Goal: Information Seeking & Learning: Learn about a topic

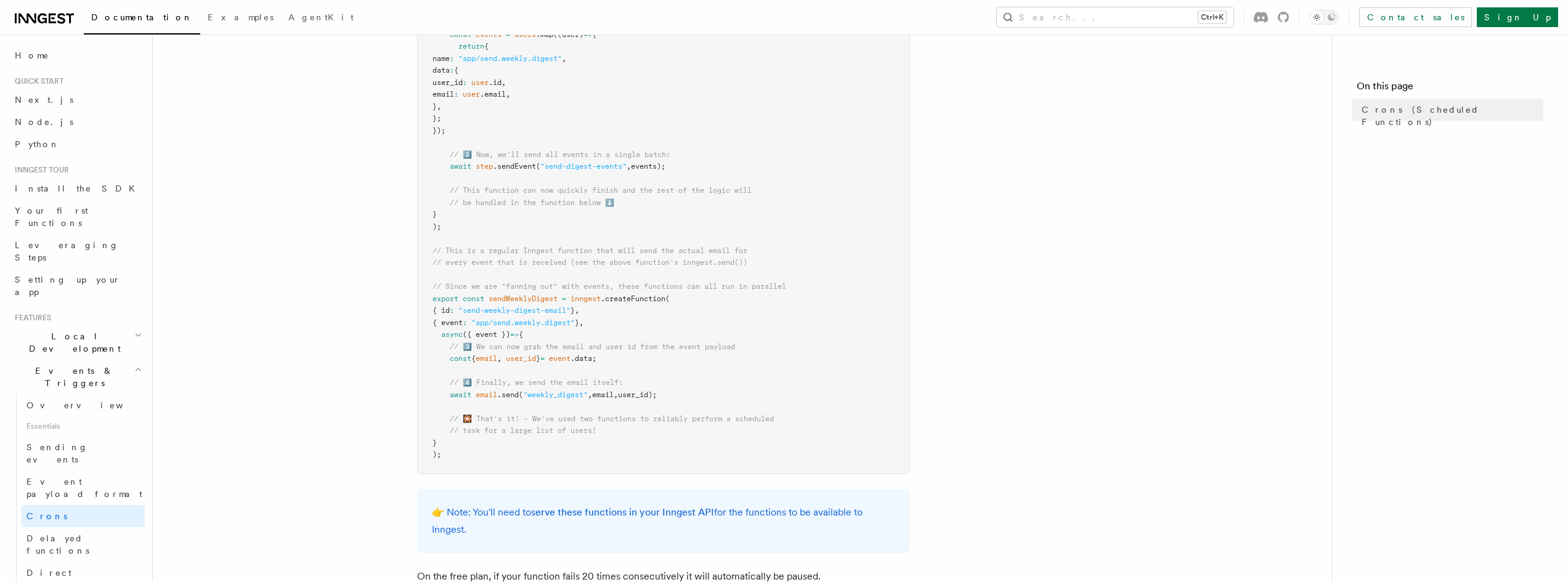
scroll to position [522, 0]
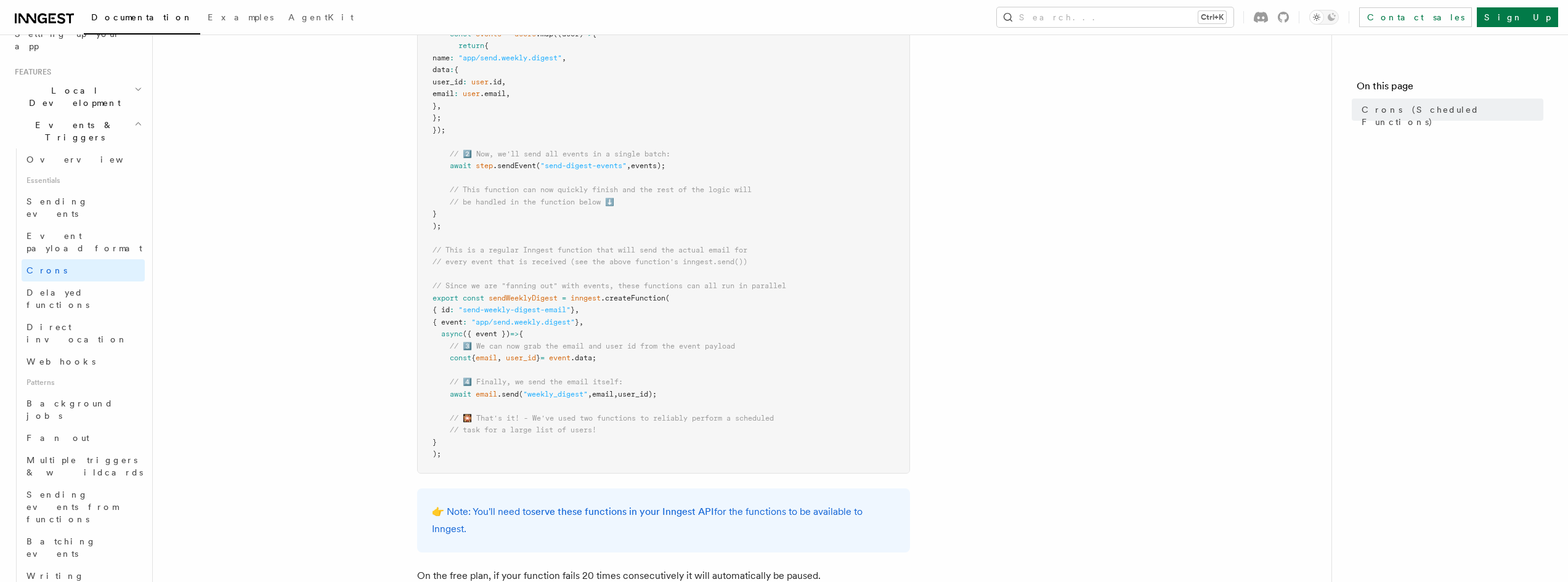
click at [1006, 275] on article "Features Events & Triggers Crons (Scheduled Functions) You can create scheduled…" at bounding box center [742, 180] width 1139 height 1296
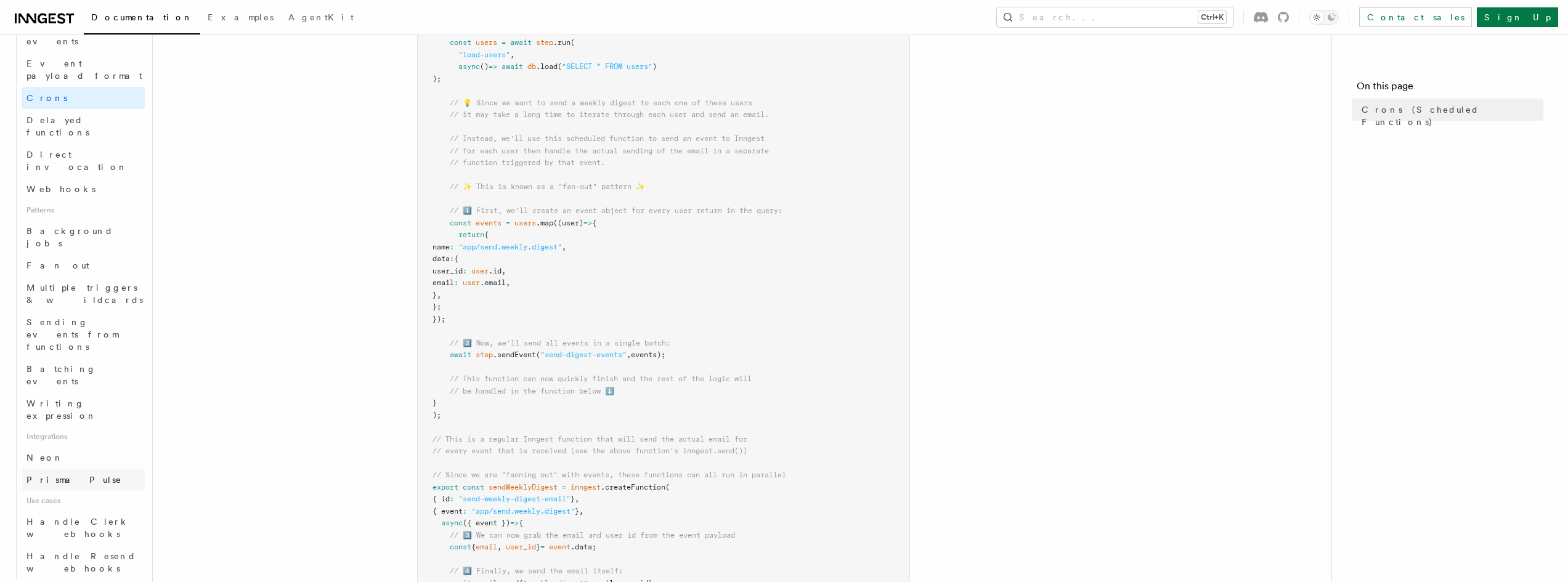
scroll to position [419, 0]
click at [93, 468] on link "Prisma Pulse" at bounding box center [83, 479] width 123 height 22
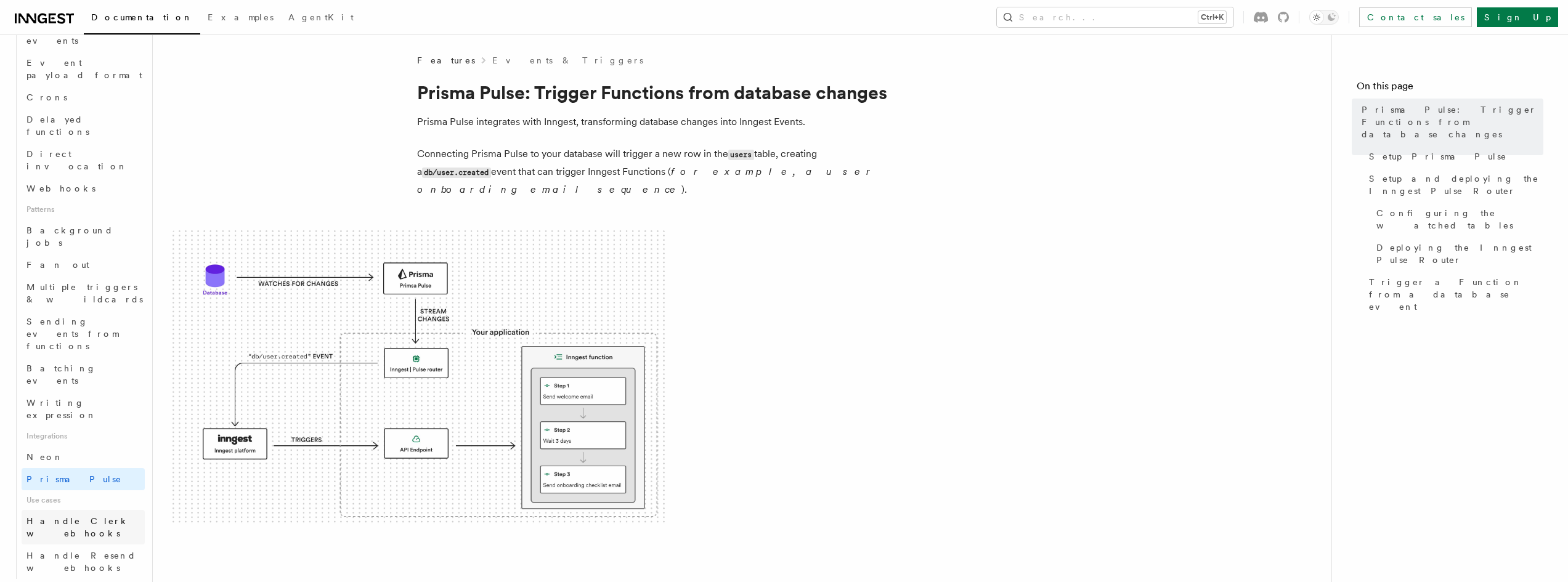
click at [111, 516] on span "Handle Clerk webhooks" at bounding box center [78, 527] width 103 height 22
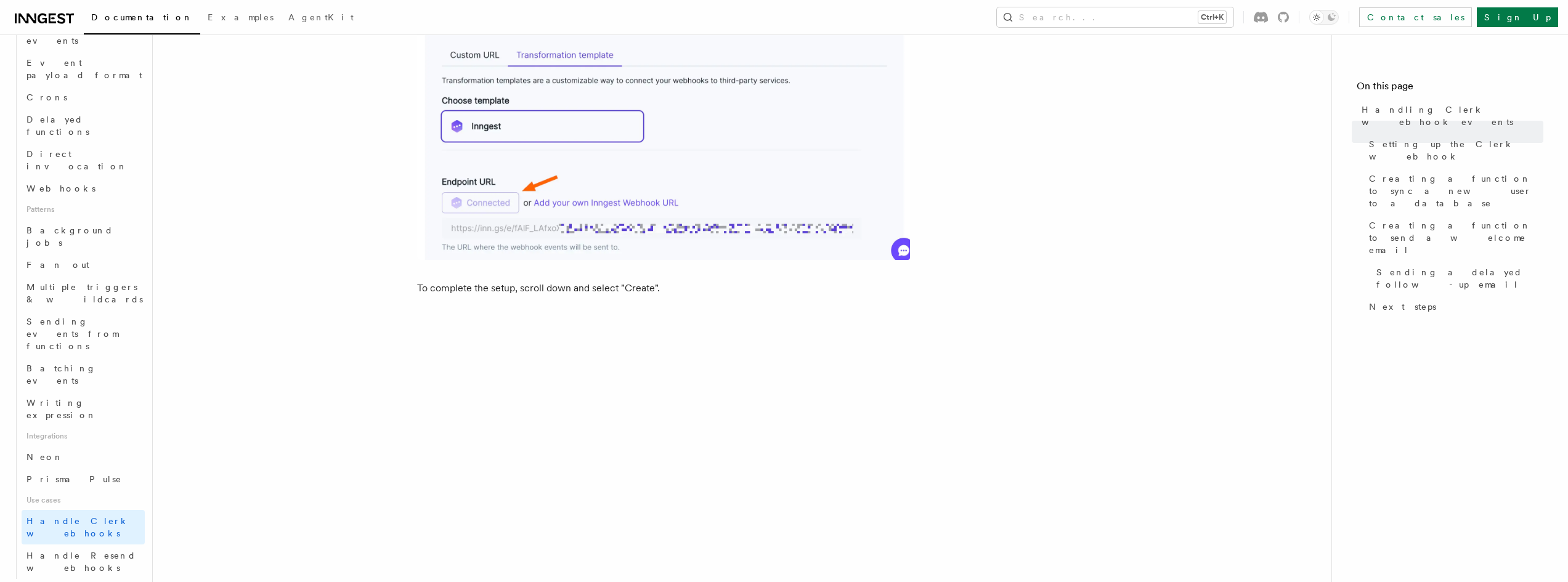
scroll to position [1969, 0]
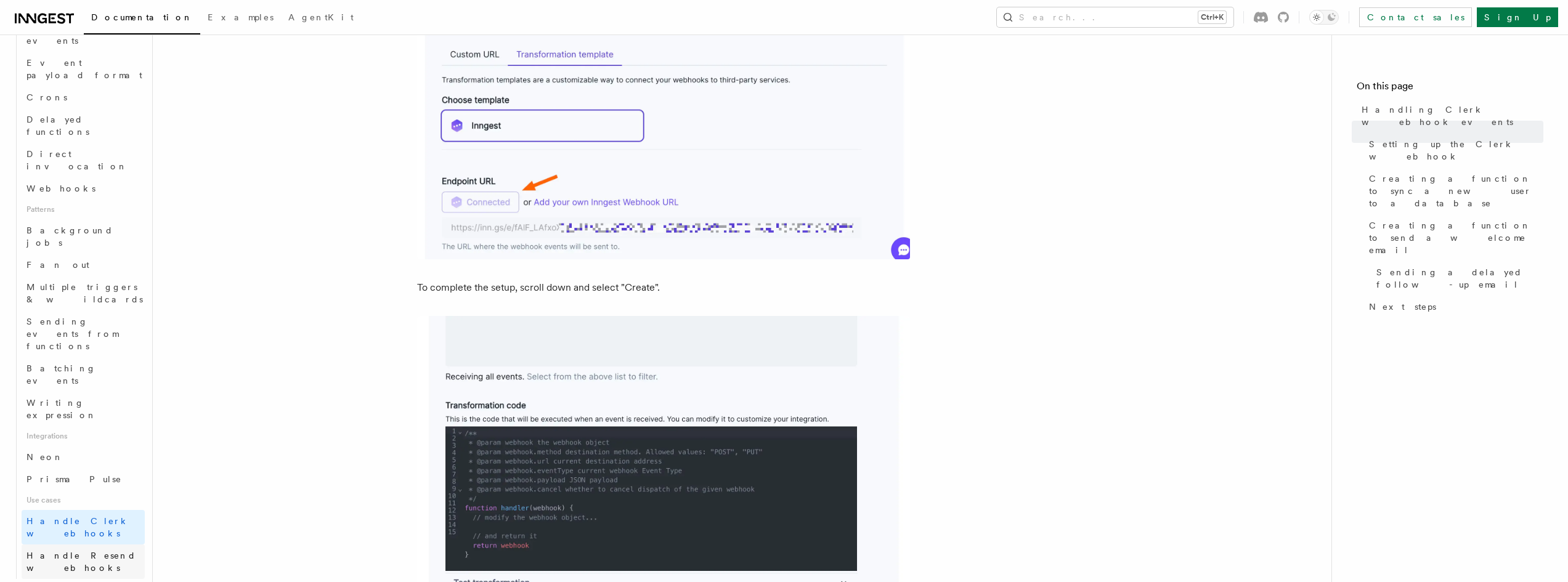
click at [56, 550] on span "Handle Resend webhooks" at bounding box center [81, 561] width 110 height 22
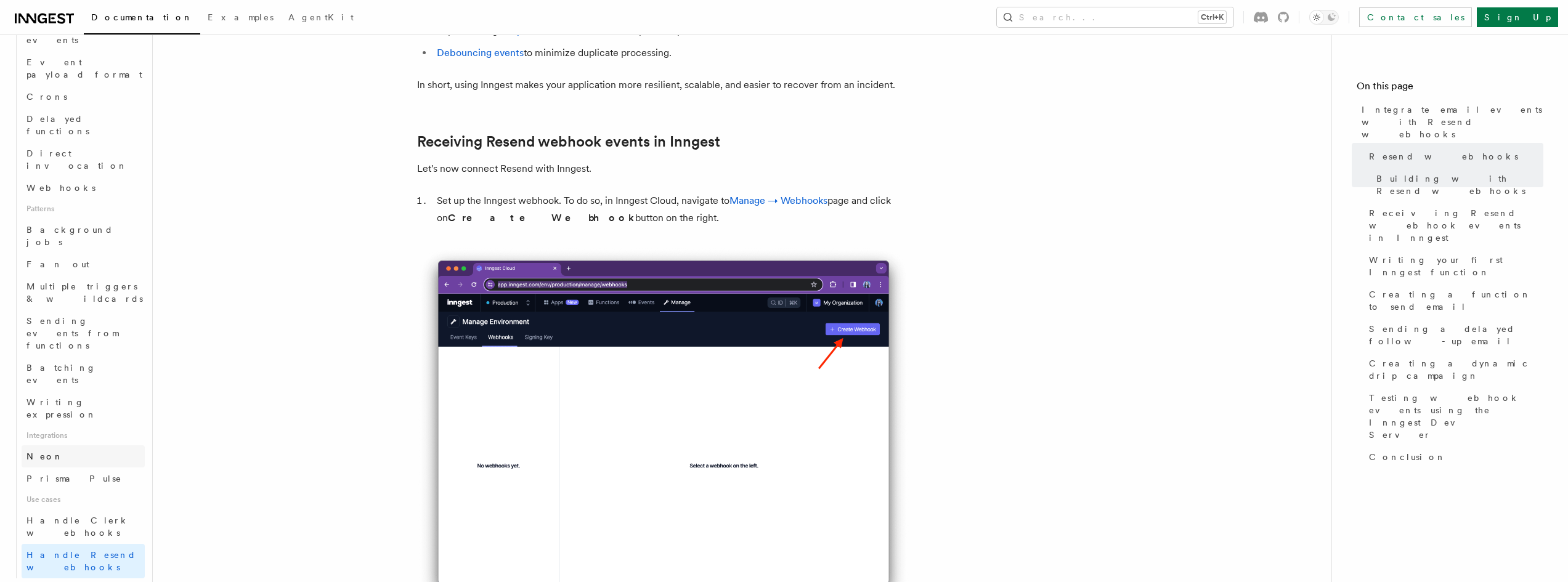
scroll to position [419, 0]
click at [59, 446] on link "Neon" at bounding box center [83, 457] width 123 height 22
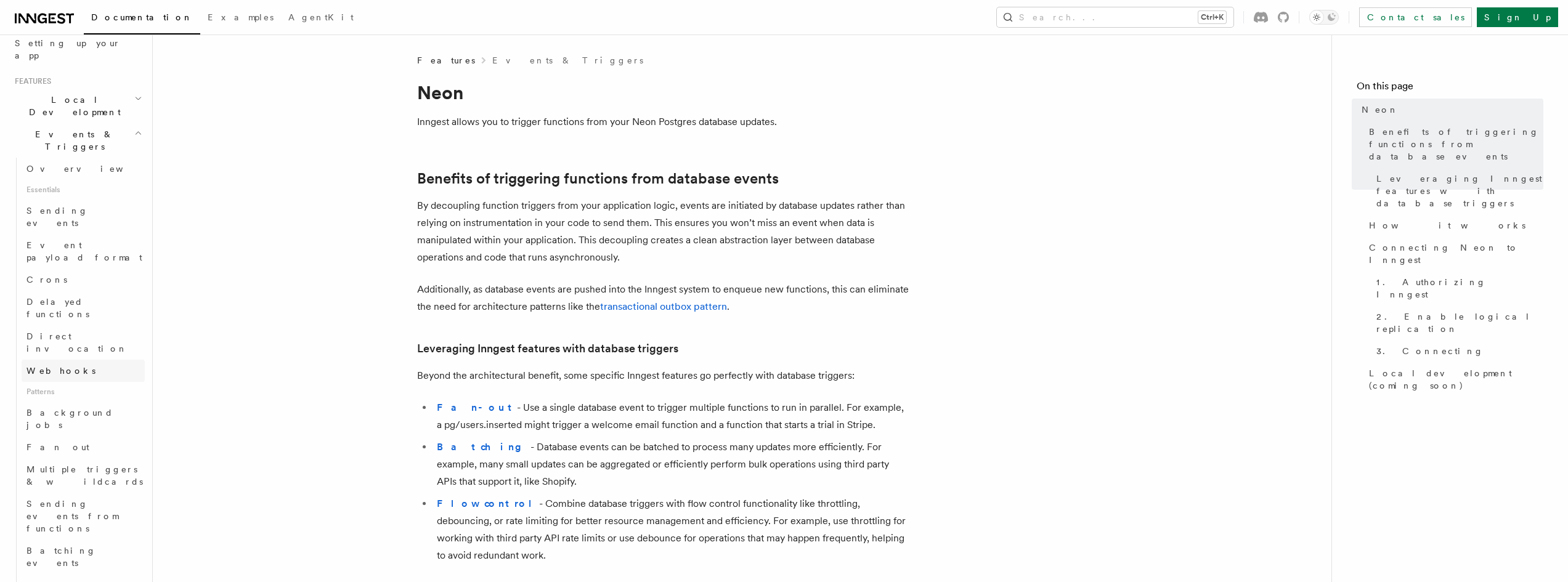
scroll to position [236, 0]
click at [60, 366] on span "Webhooks" at bounding box center [61, 371] width 69 height 10
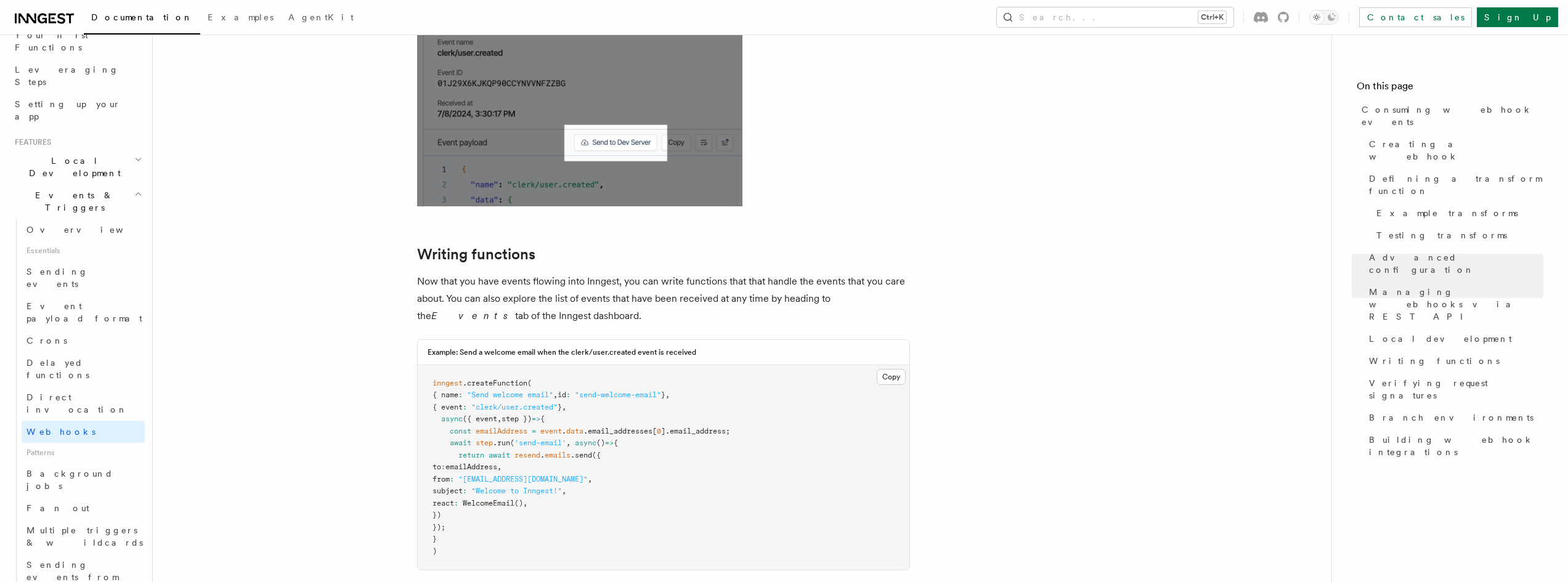
scroll to position [175, 0]
click at [87, 155] on span "Local Development" at bounding box center [72, 167] width 125 height 25
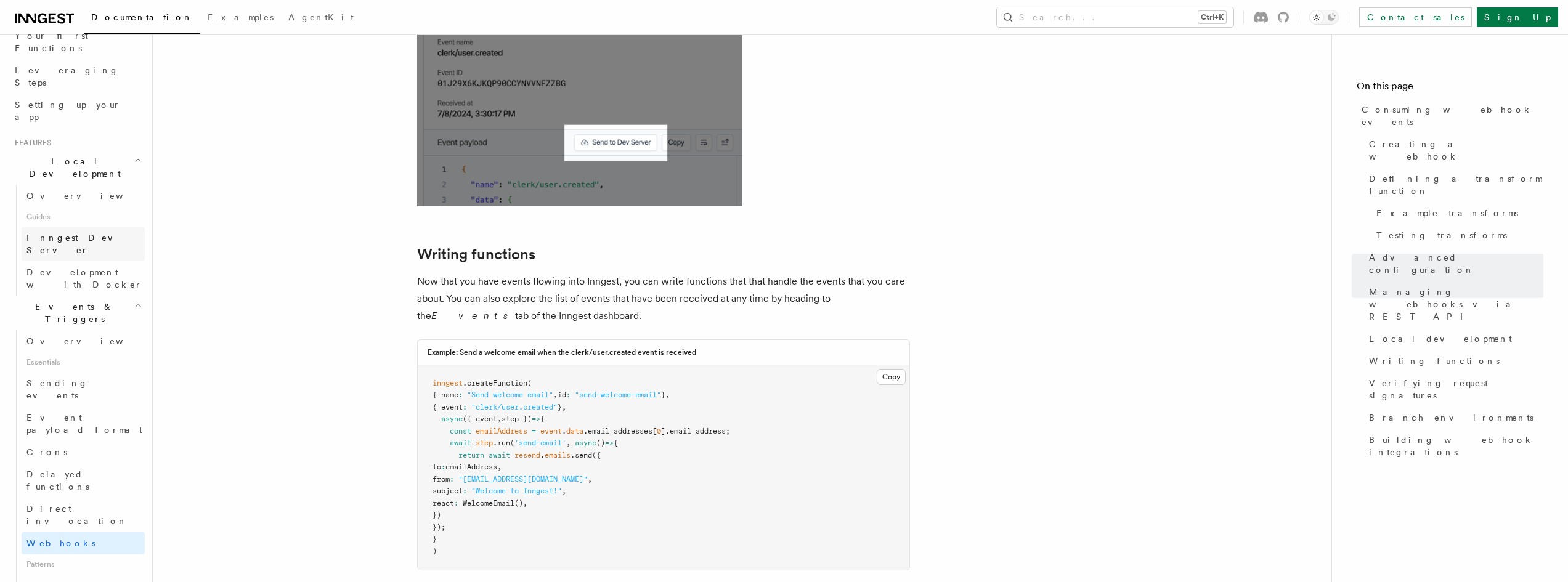
click at [76, 233] on span "Inngest Dev Server" at bounding box center [79, 244] width 105 height 22
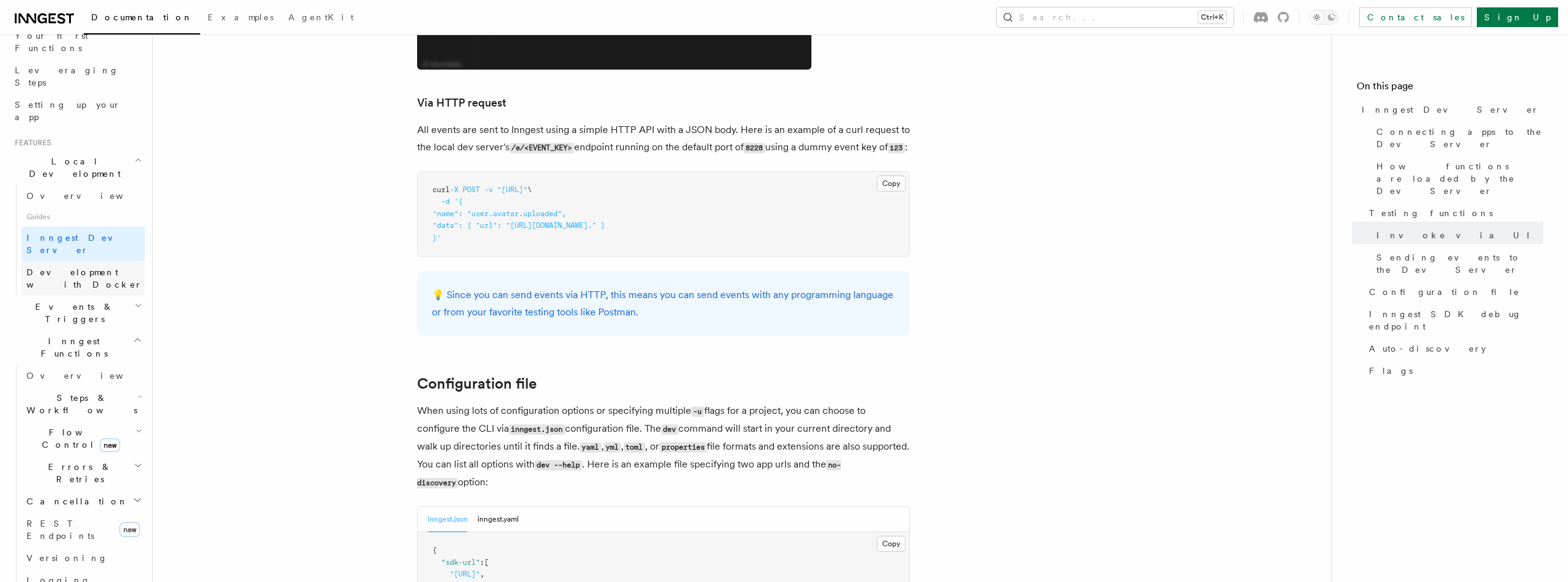
scroll to position [2583, 0]
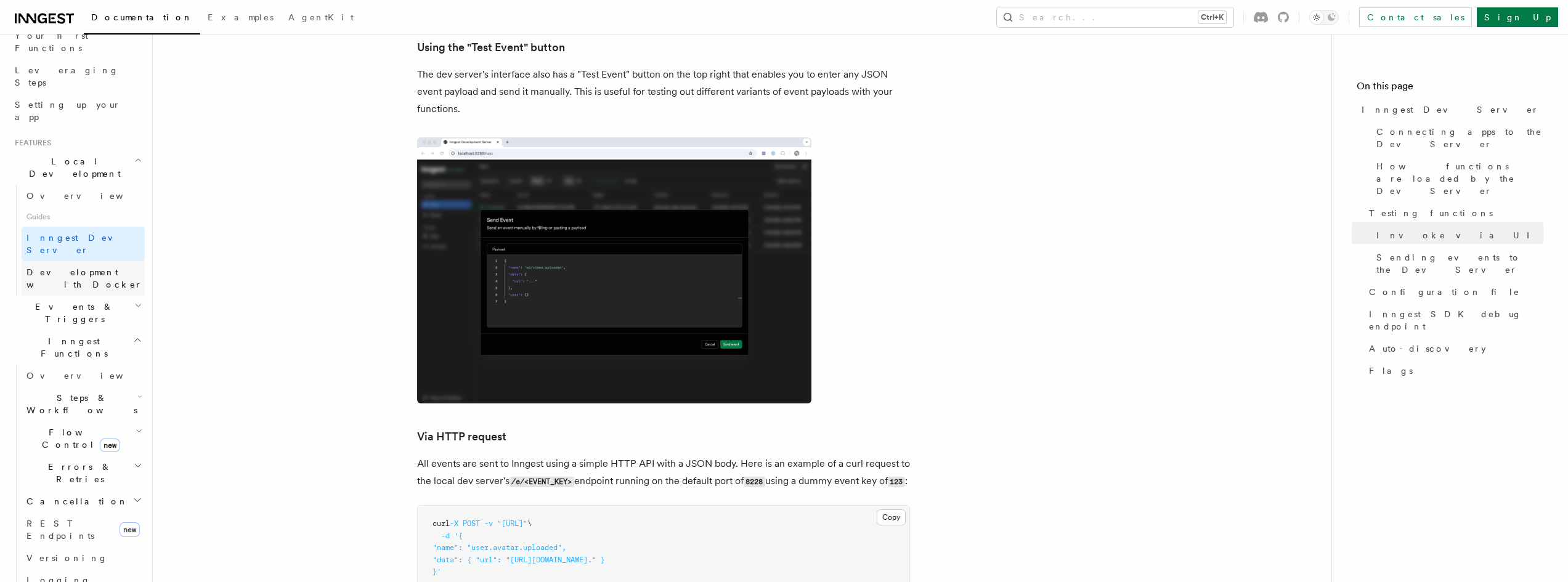
click at [88, 267] on span "Development with Docker" at bounding box center [84, 278] width 116 height 22
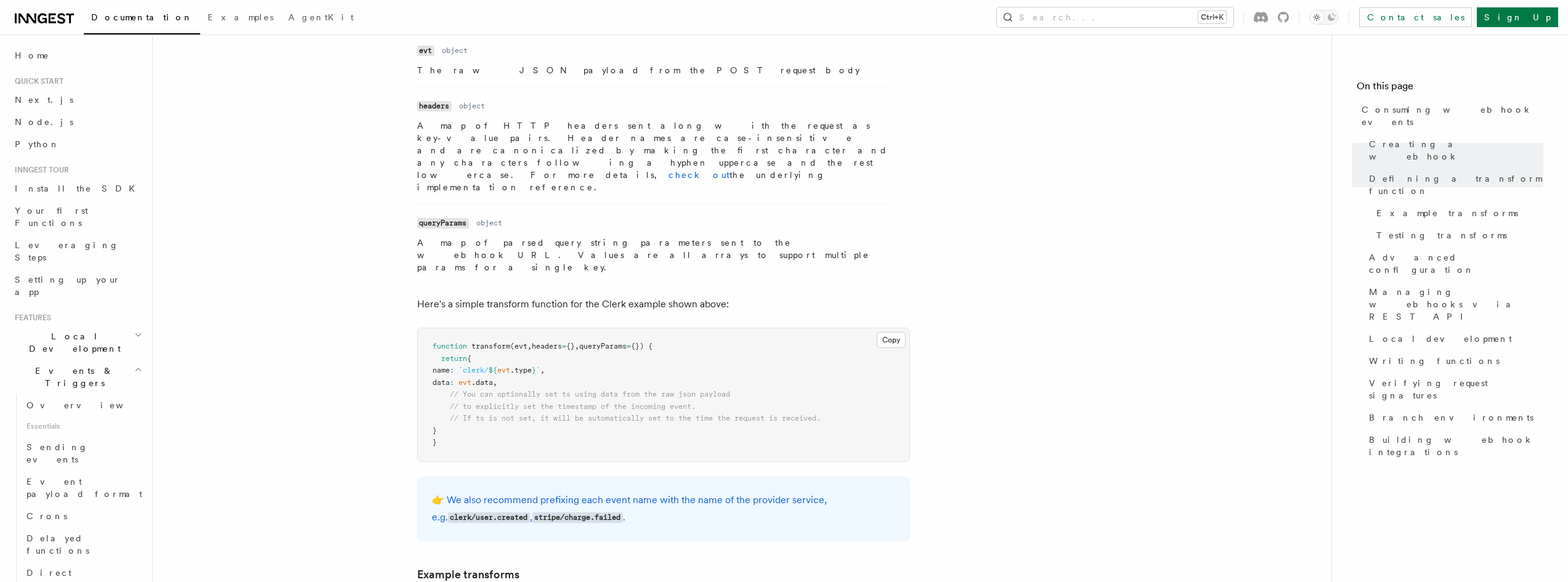
scroll to position [1349, 0]
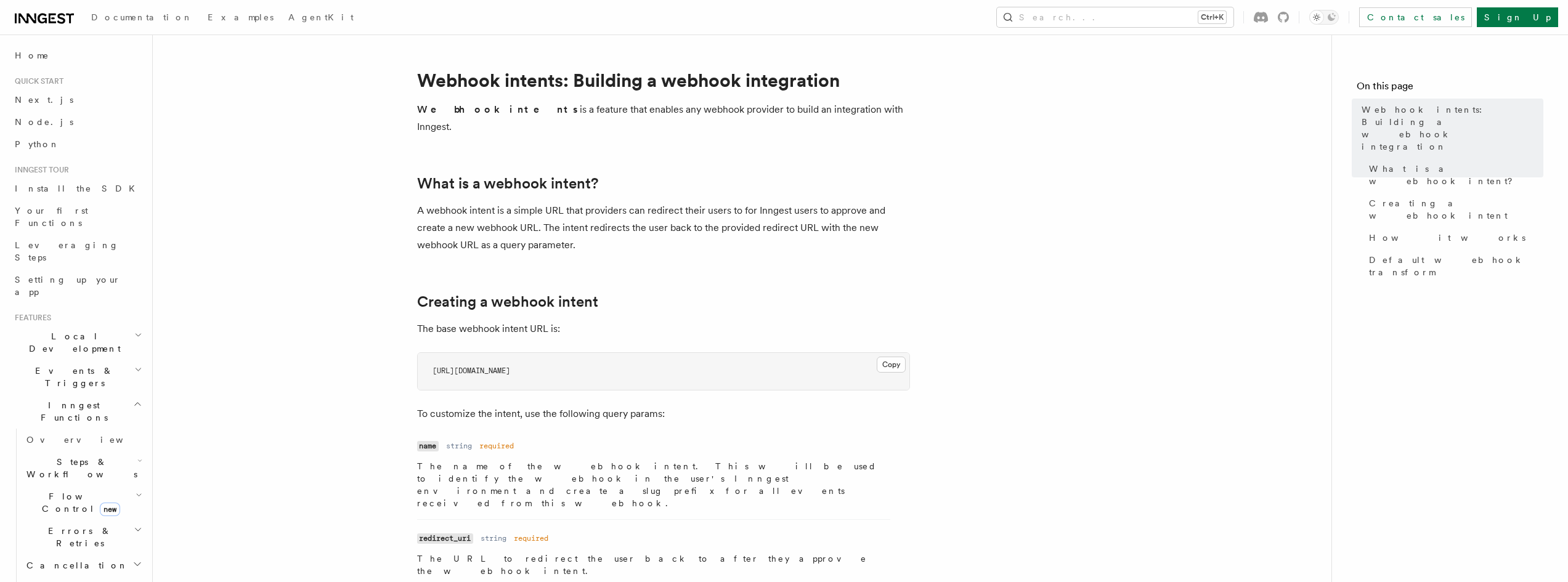
drag, startPoint x: 539, startPoint y: 353, endPoint x: 667, endPoint y: 348, distance: 128.1
click at [667, 353] on pre "[URL][DOMAIN_NAME]" at bounding box center [663, 371] width 492 height 37
copy code "intent/create-webhook"
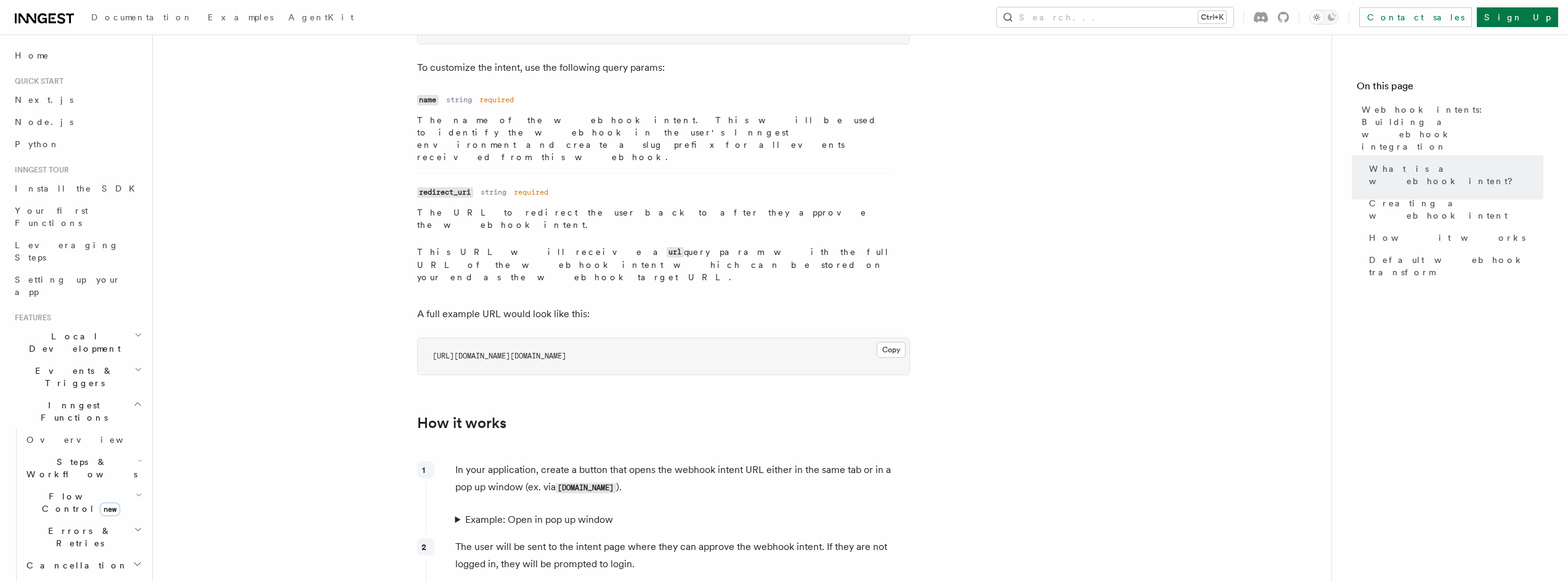
scroll to position [0, 79]
drag, startPoint x: 536, startPoint y: 289, endPoint x: 988, endPoint y: 280, distance: 452.1
copy code "intent/create-webhook?name=AcmeApp&redirect_uri=https%3A%2F%2Fapi.example.com%2…"
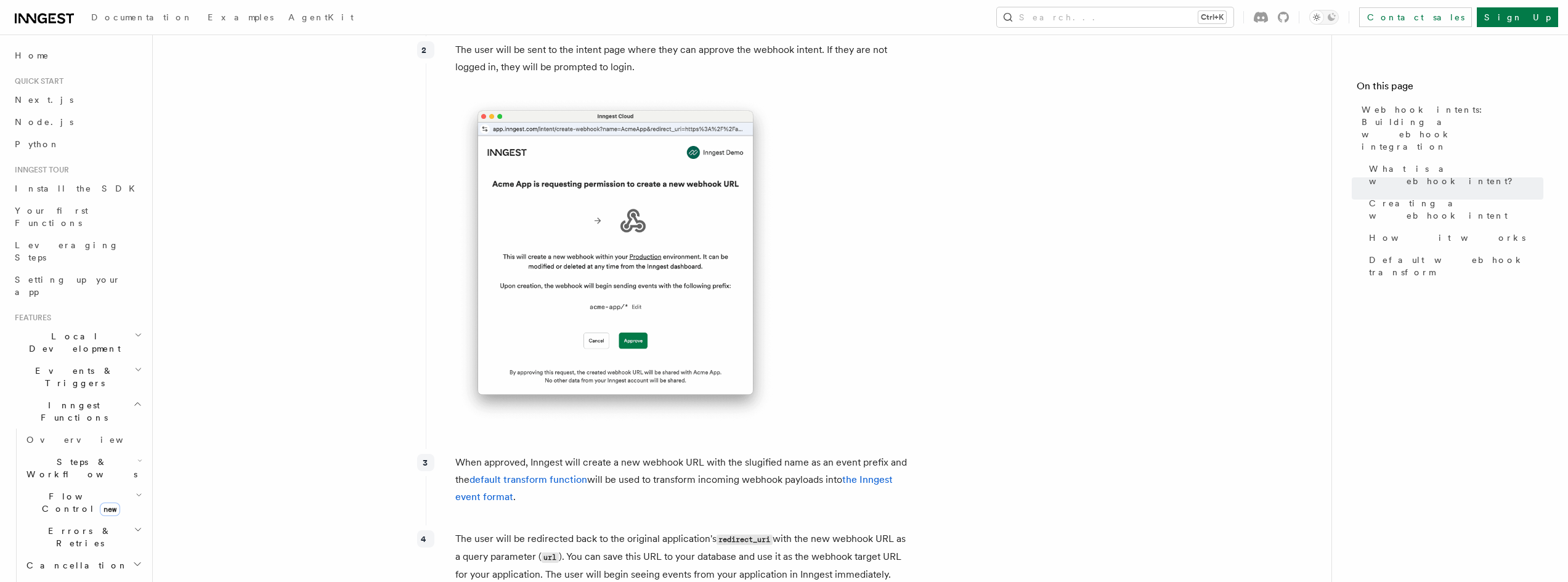
scroll to position [842, 0]
click at [49, 16] on icon at bounding box center [52, 18] width 7 height 10
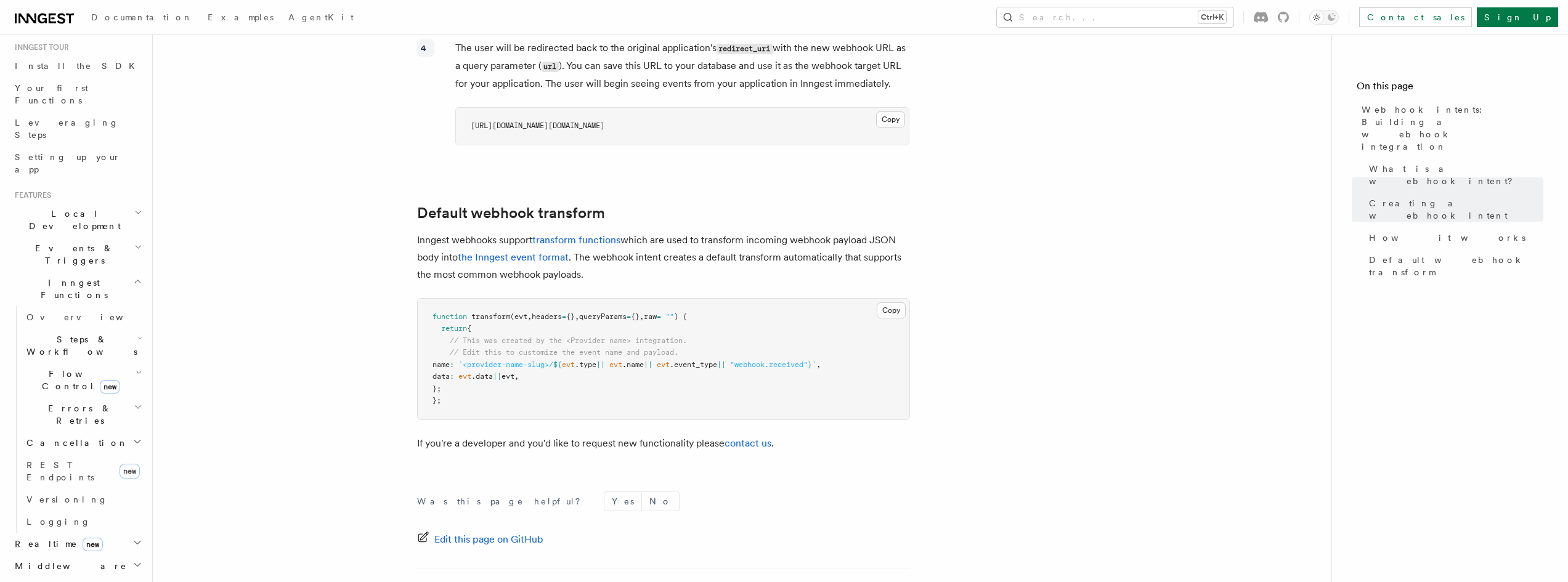
scroll to position [123, 0]
click at [100, 236] on h2 "Events & Triggers" at bounding box center [77, 253] width 135 height 34
click at [96, 473] on link "Webhooks" at bounding box center [83, 484] width 123 height 22
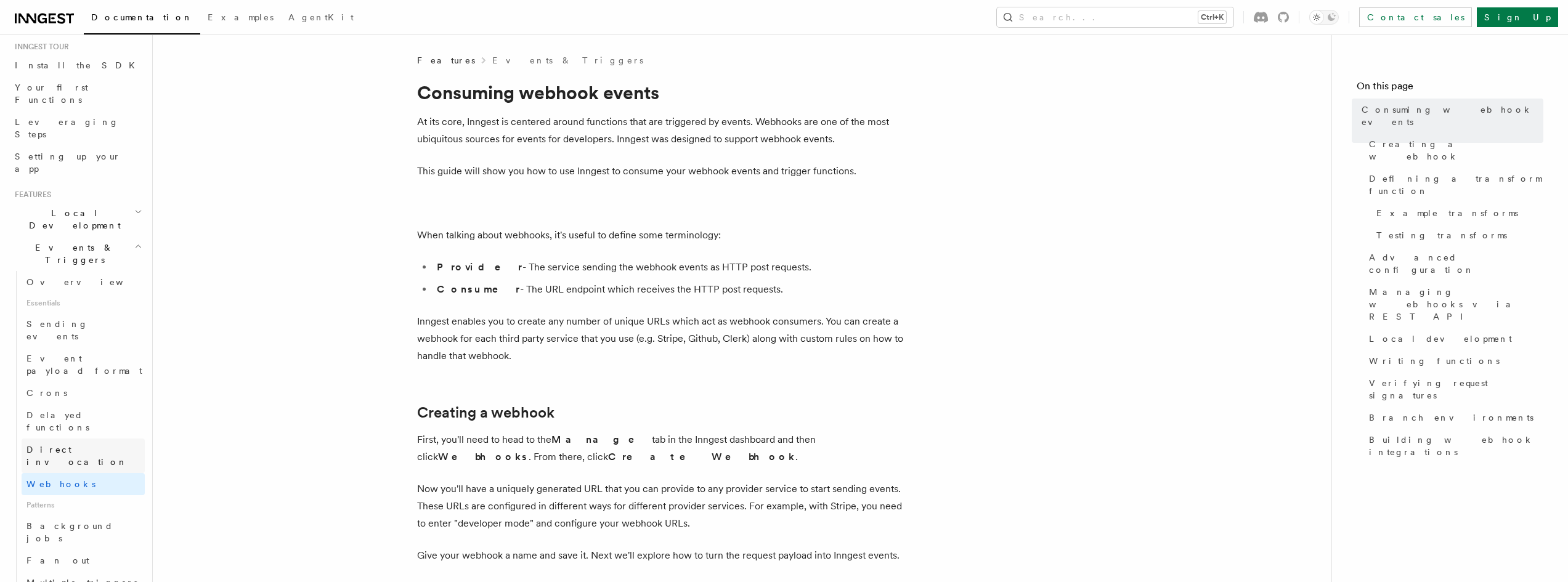
click at [99, 439] on link "Direct invocation" at bounding box center [83, 455] width 123 height 34
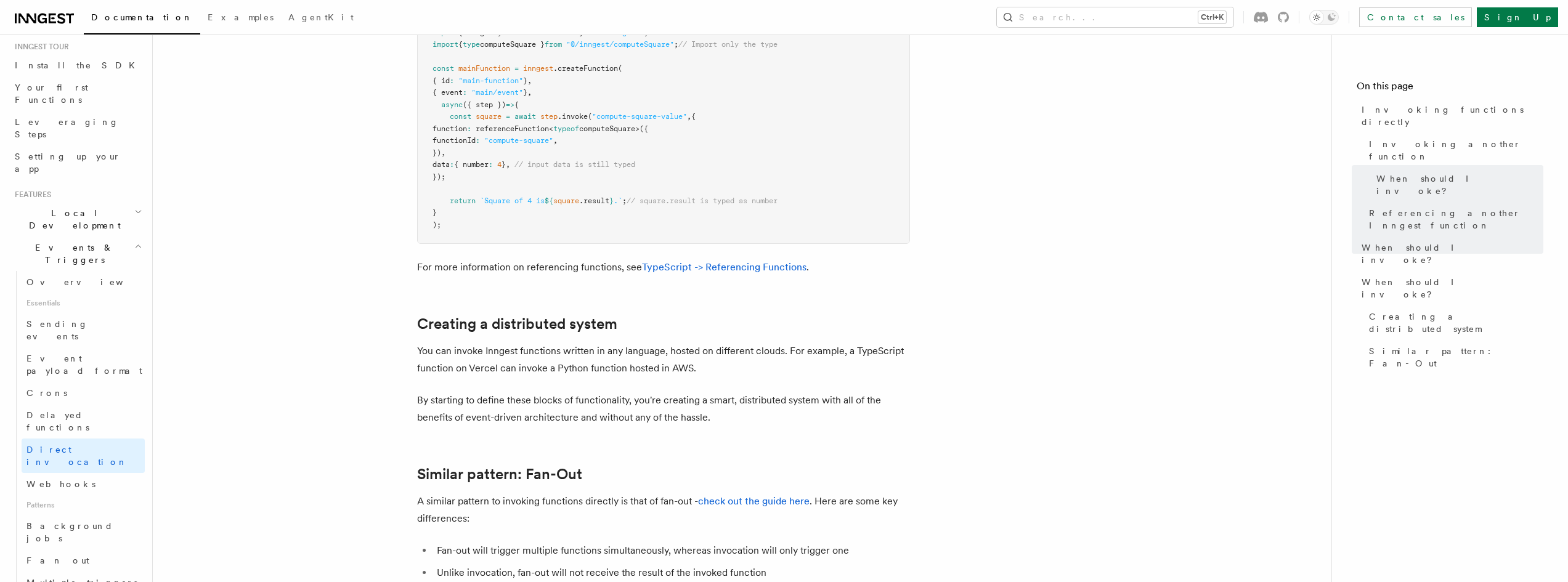
scroll to position [1415, 0]
click at [83, 473] on link "Webhooks" at bounding box center [83, 484] width 123 height 22
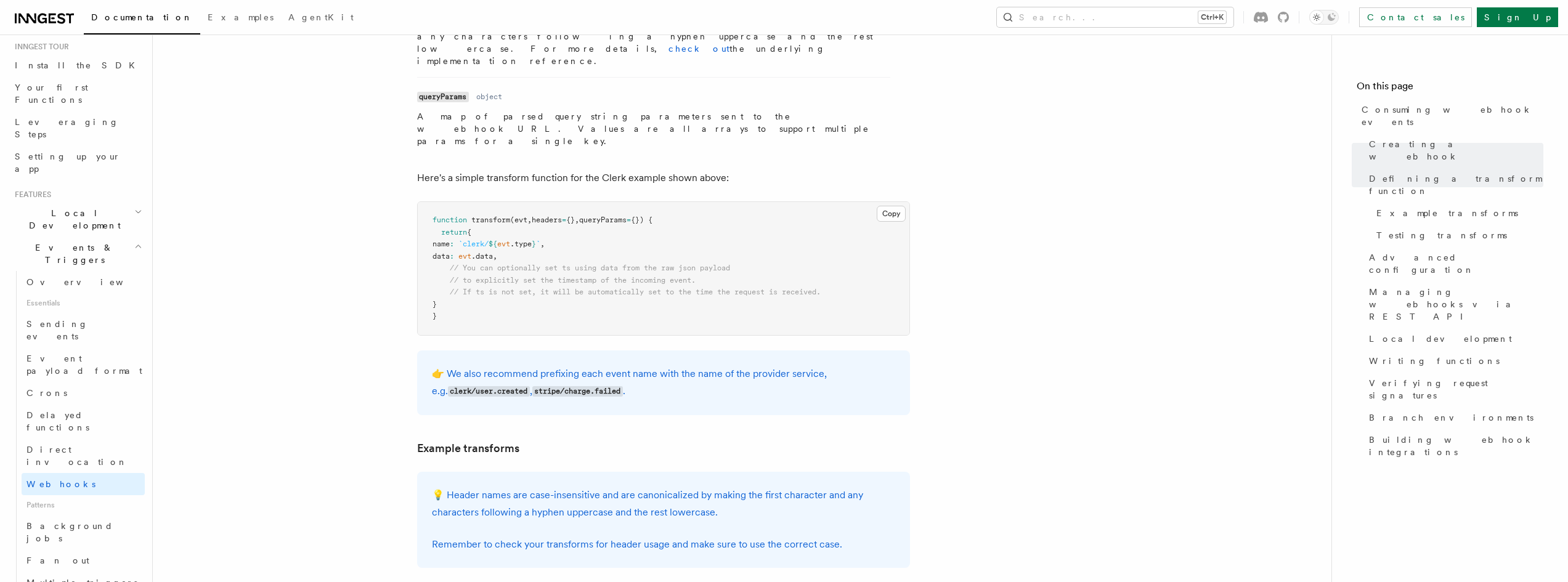
scroll to position [1477, 0]
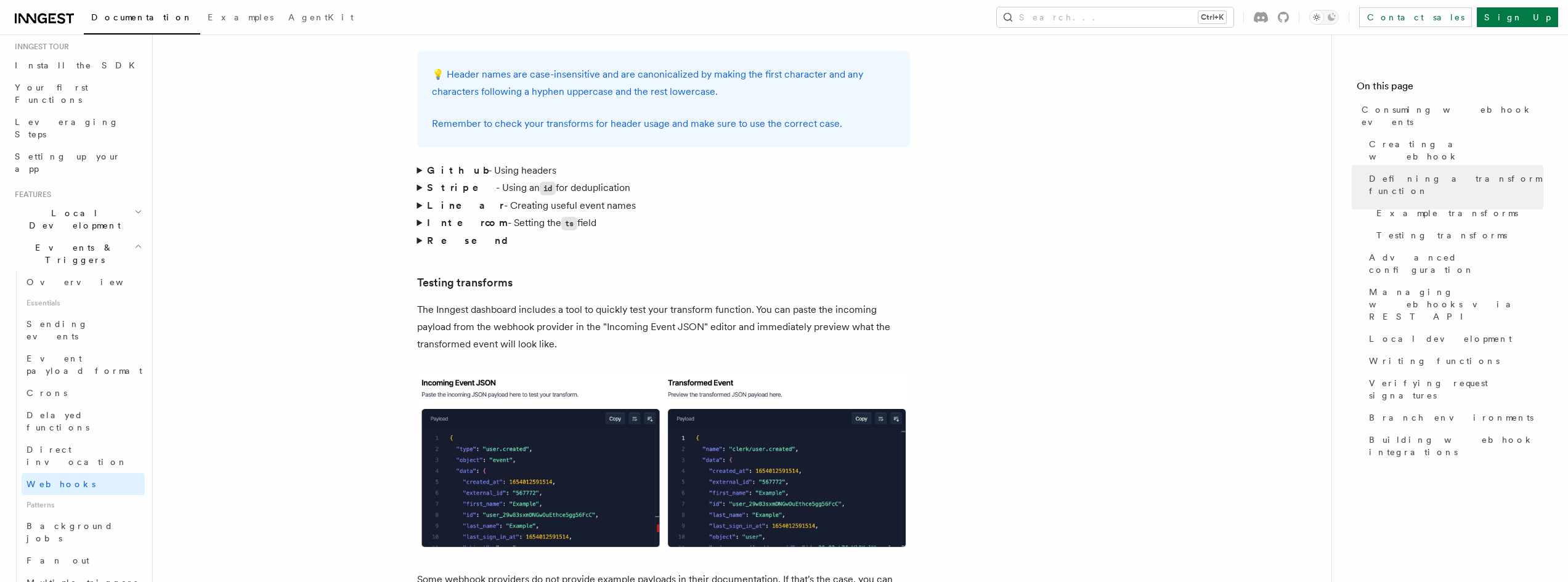
click at [414, 187] on article "Features Events & Triggers Consuming webhook events At its core, Inngest is cen…" at bounding box center [742, 529] width 1139 height 4744
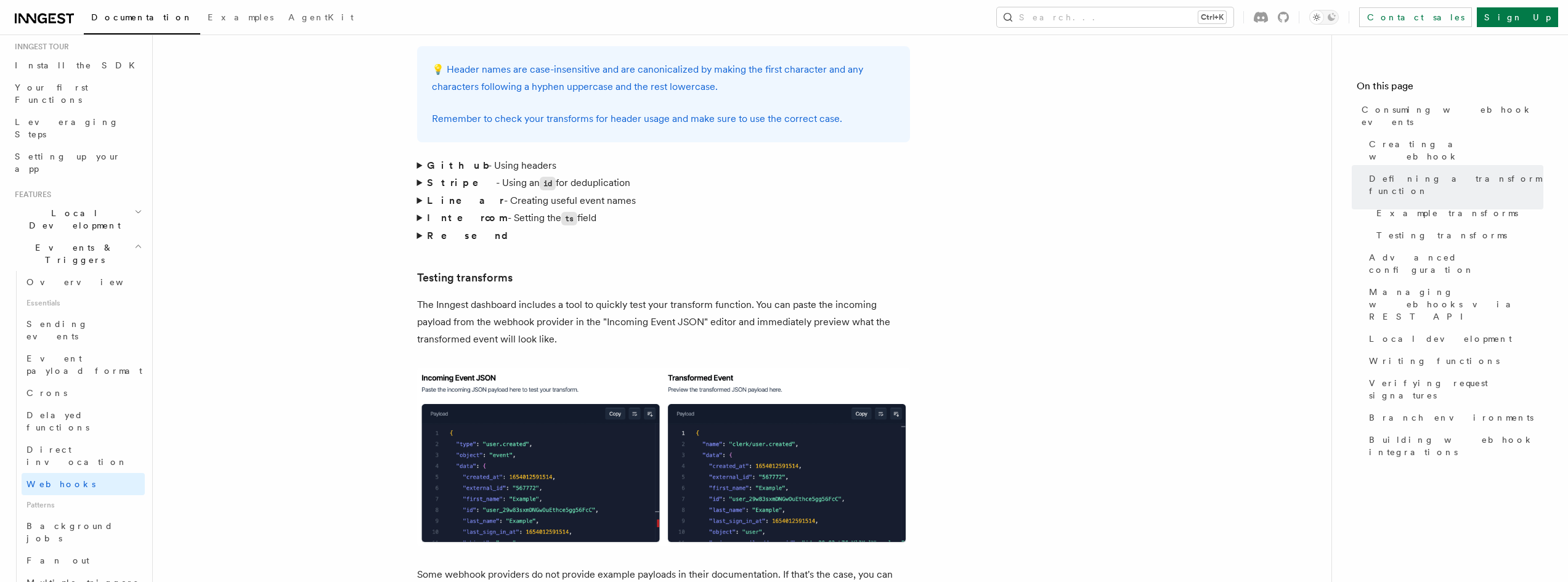
click at [417, 186] on article "Features Events & Triggers Consuming webhook events At its core, Inngest is cen…" at bounding box center [742, 525] width 1139 height 4744
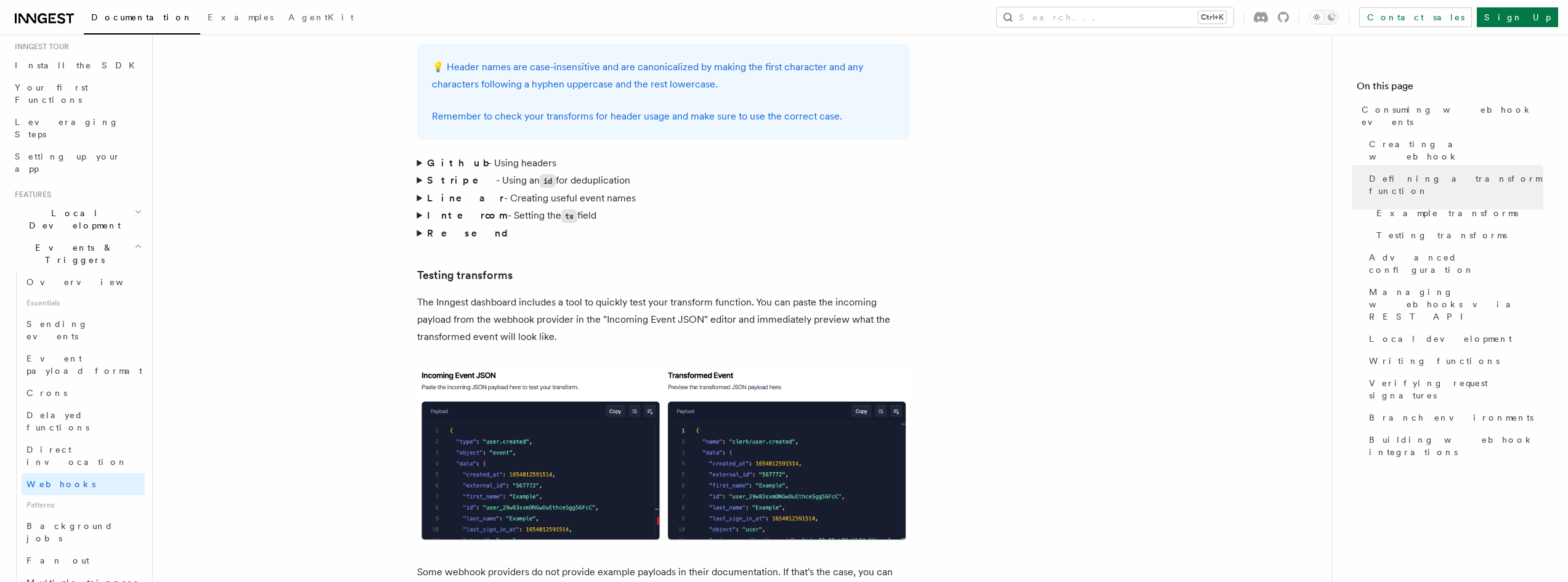
click at [420, 207] on summary "Intercom - Setting the ts field" at bounding box center [663, 216] width 493 height 18
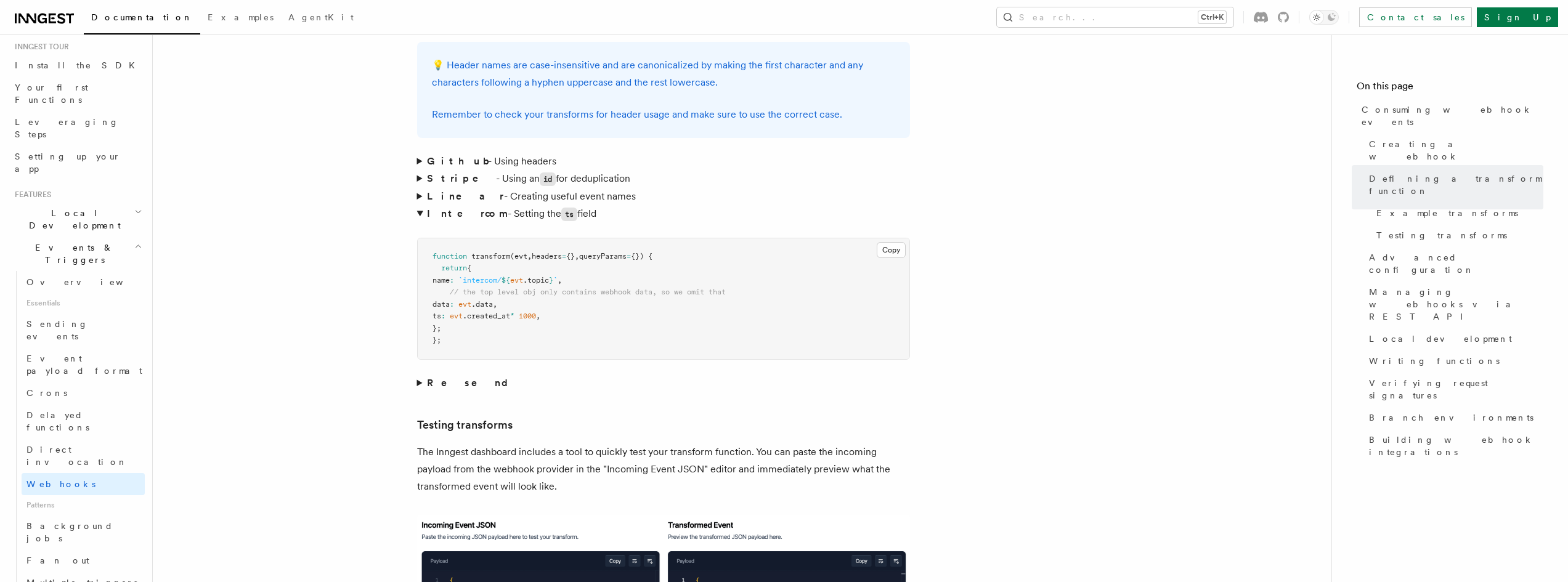
scroll to position [1907, 0]
click at [419, 204] on summary "Intercom - Setting the ts field" at bounding box center [663, 213] width 493 height 18
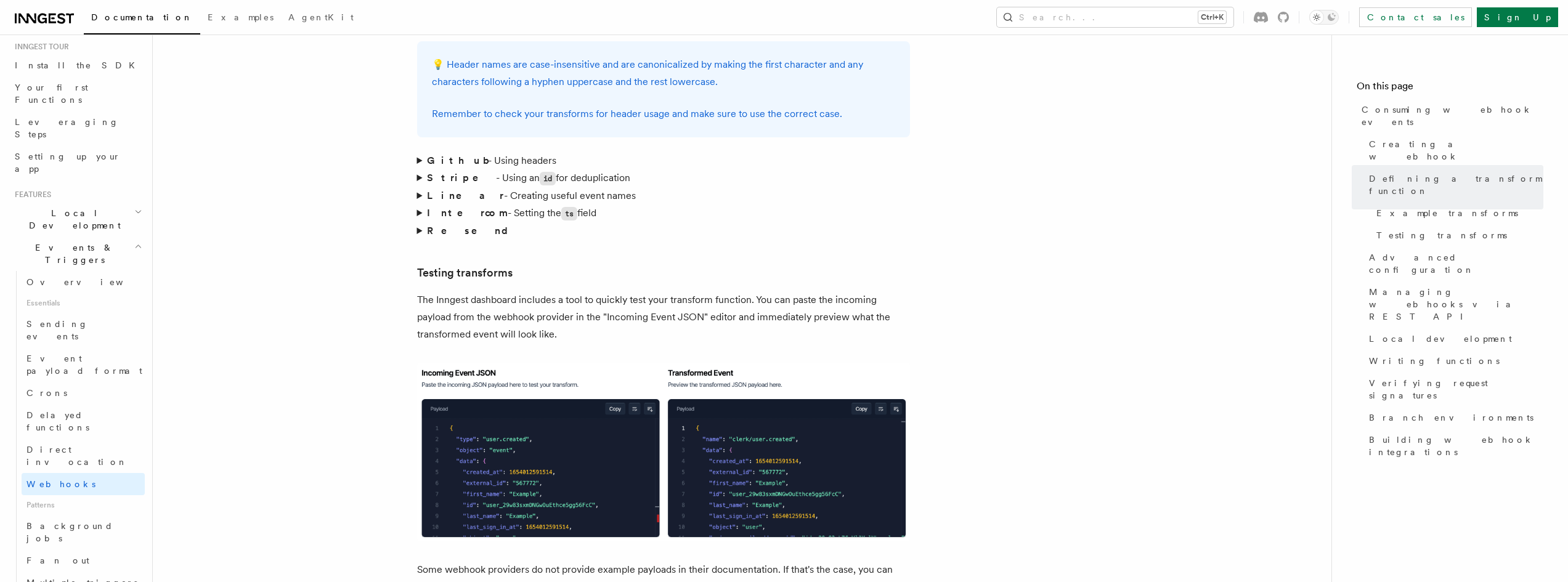
click at [416, 191] on article "Features Events & Triggers Consuming webhook events At its core, Inngest is cen…" at bounding box center [742, 519] width 1139 height 4744
click at [420, 222] on summary "Resend" at bounding box center [663, 231] width 493 height 17
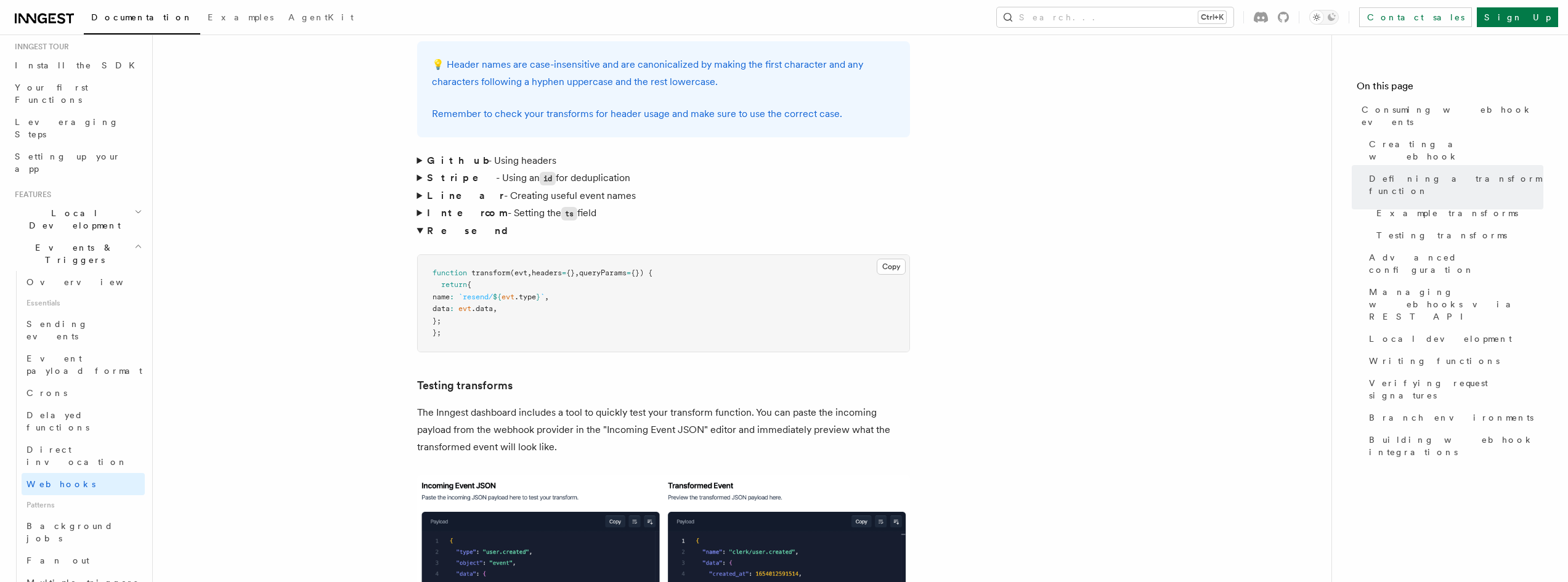
click at [420, 222] on summary "Resend" at bounding box center [663, 231] width 493 height 17
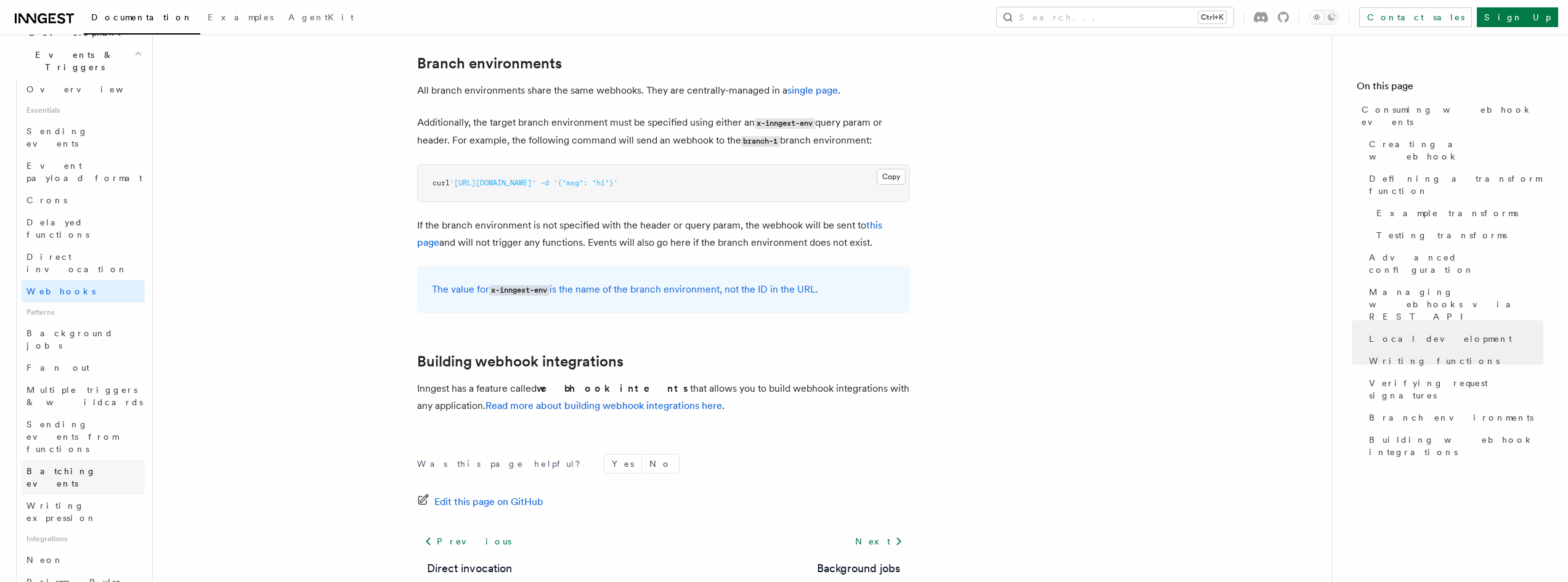
scroll to position [315, 0]
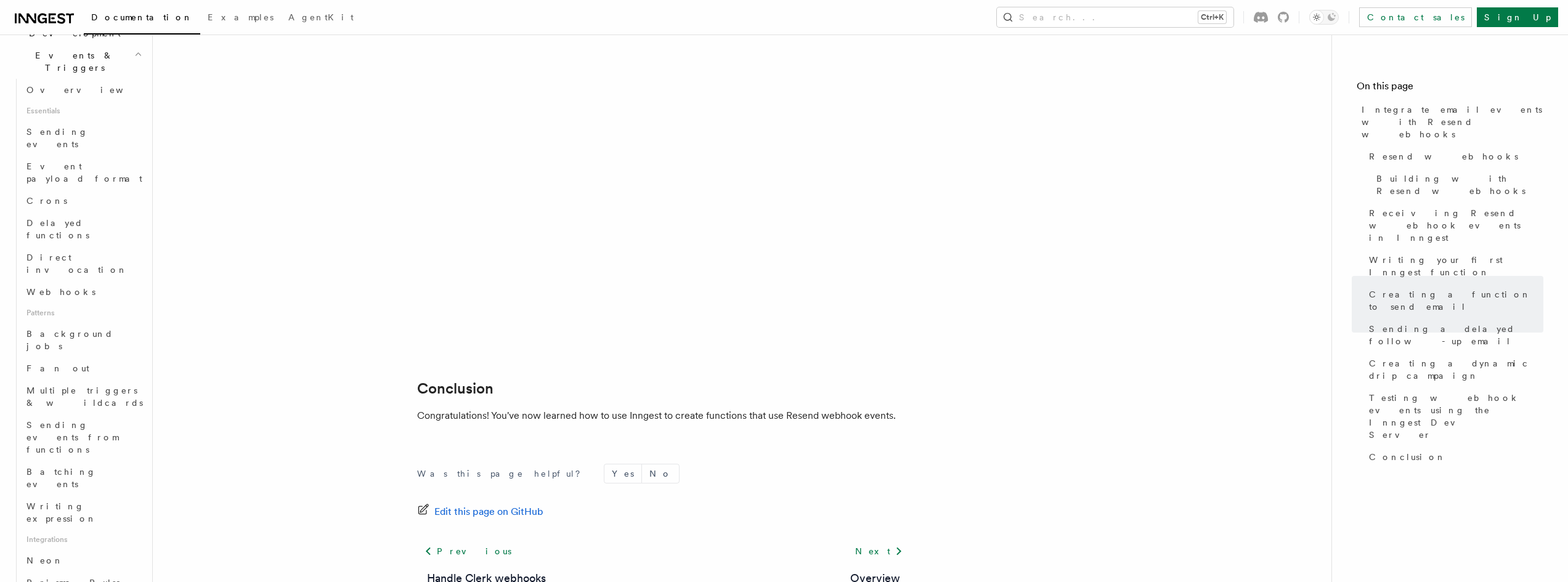
scroll to position [9943, 0]
